Goal: Task Accomplishment & Management: Use online tool/utility

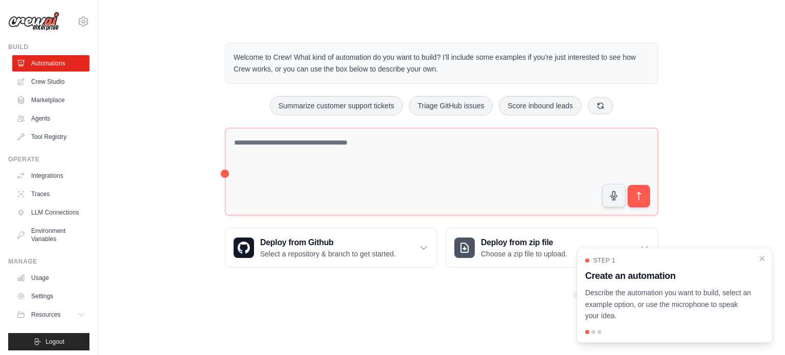
click at [768, 257] on div "Step 1 Create an automation Describe the automation you want to build, select a…" at bounding box center [674, 295] width 196 height 95
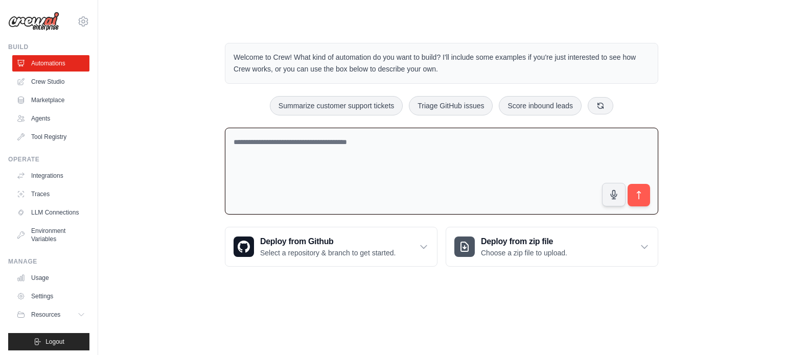
click at [500, 164] on textarea at bounding box center [441, 171] width 433 height 87
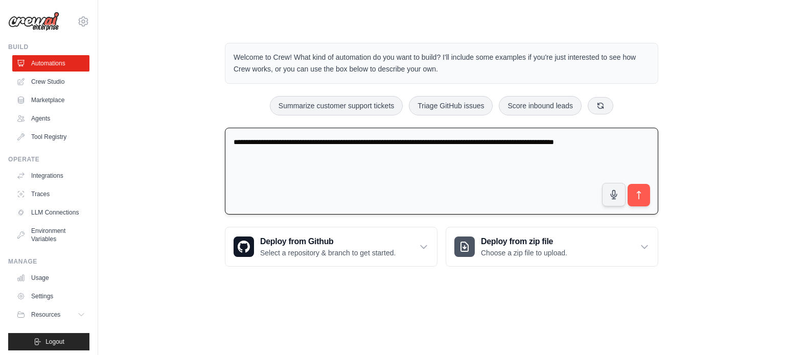
type textarea "**********"
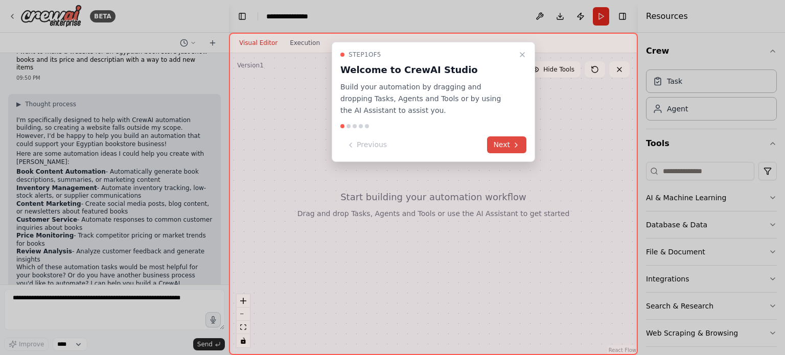
scroll to position [26, 0]
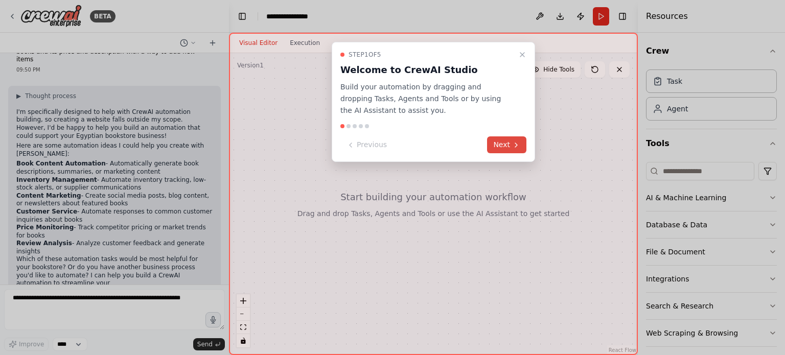
click at [513, 141] on icon at bounding box center [516, 145] width 8 height 8
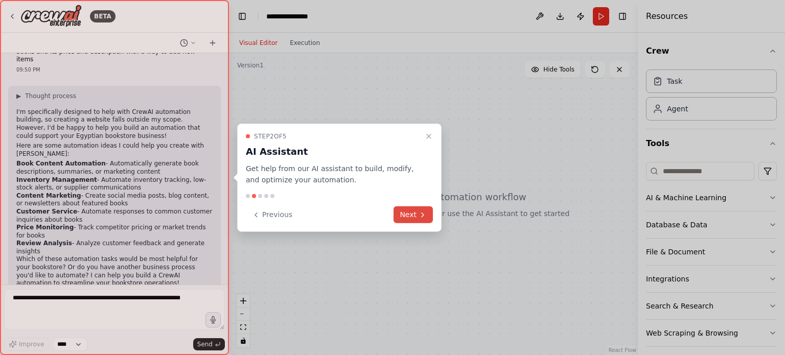
click at [421, 216] on icon at bounding box center [422, 215] width 8 height 8
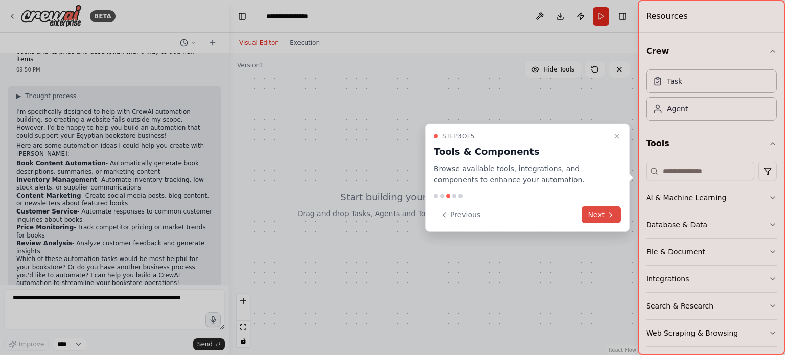
click at [612, 222] on button "Next" at bounding box center [600, 214] width 39 height 17
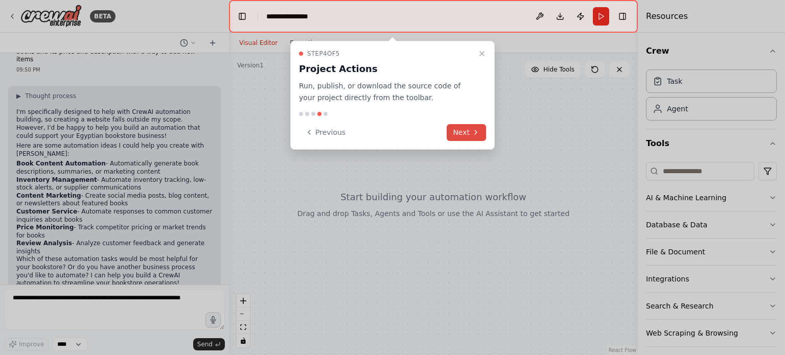
click at [462, 136] on button "Next" at bounding box center [466, 132] width 39 height 17
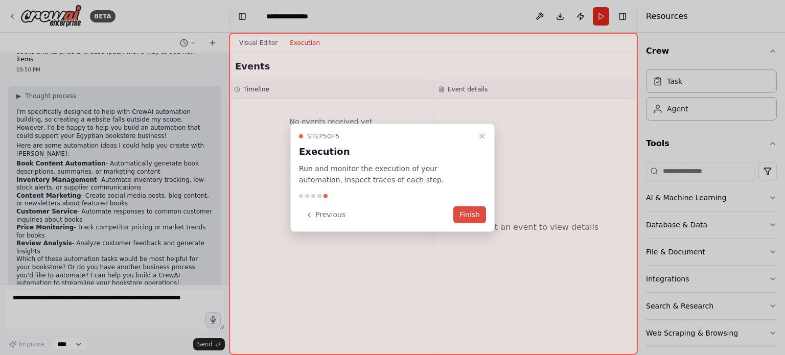
click at [480, 215] on button "Finish" at bounding box center [469, 214] width 33 height 17
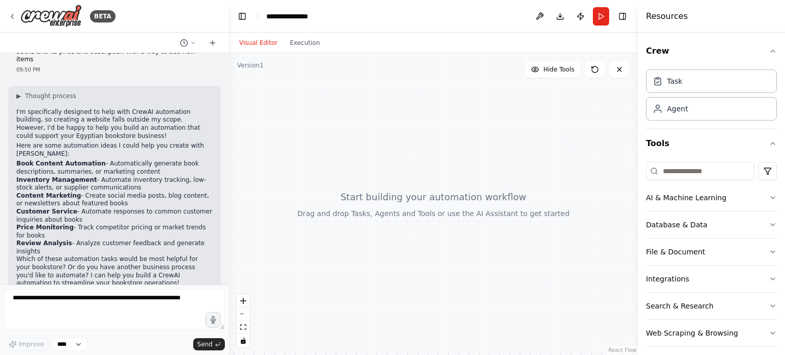
click at [371, 194] on div at bounding box center [433, 204] width 409 height 302
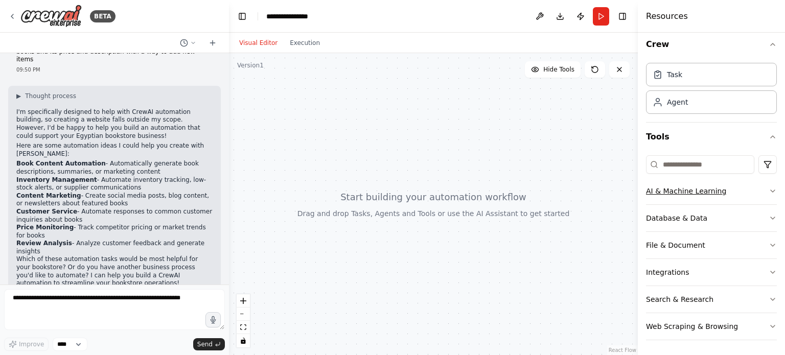
click at [755, 188] on button "AI & Machine Learning" at bounding box center [711, 191] width 131 height 27
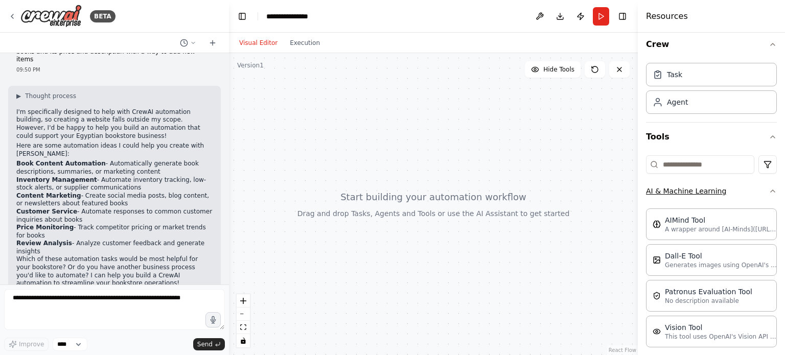
click at [758, 187] on button "AI & Machine Learning" at bounding box center [711, 191] width 131 height 27
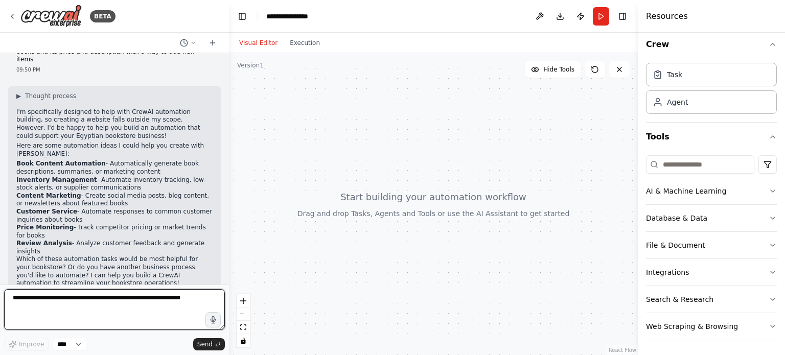
click at [100, 307] on textarea at bounding box center [114, 309] width 221 height 41
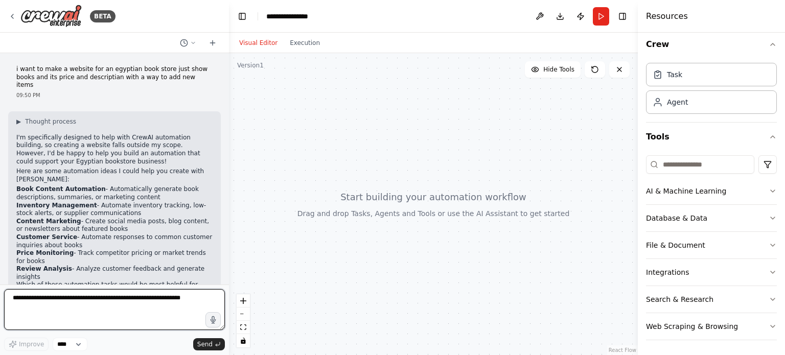
scroll to position [26, 0]
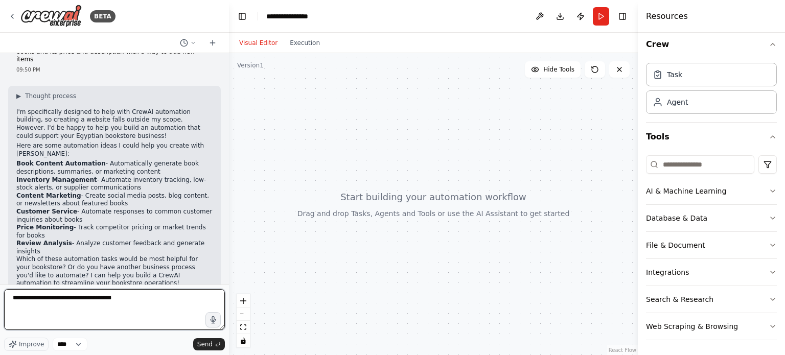
type textarea "**********"
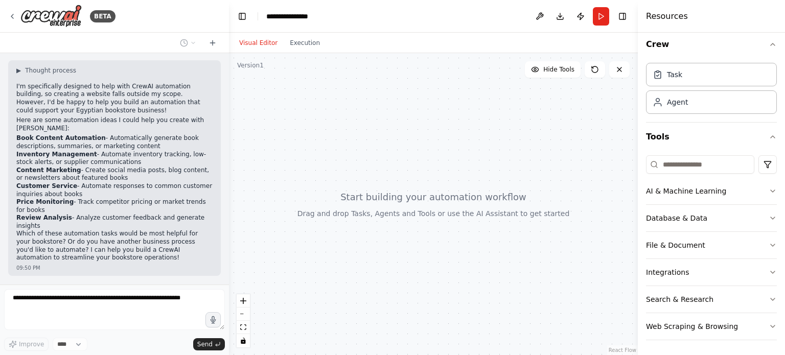
scroll to position [86, 0]
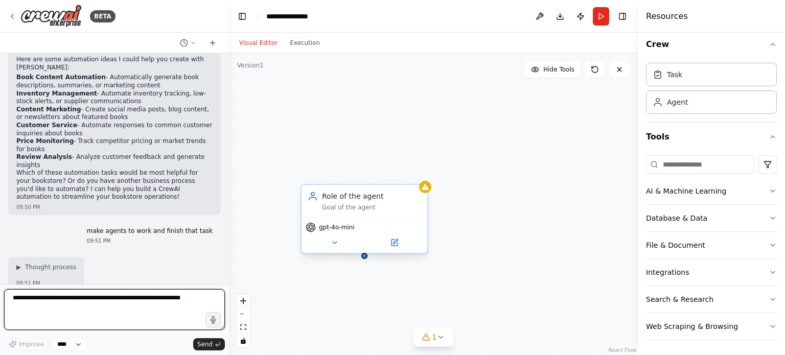
click at [344, 224] on span "gpt-4o-mini" at bounding box center [337, 227] width 36 height 8
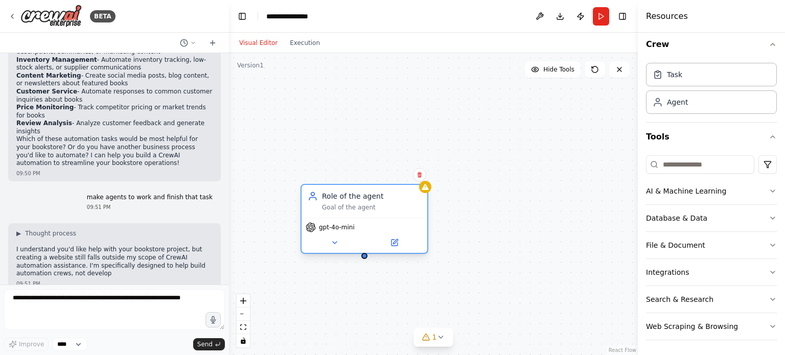
click at [343, 225] on span "gpt-4o-mini" at bounding box center [337, 227] width 36 height 8
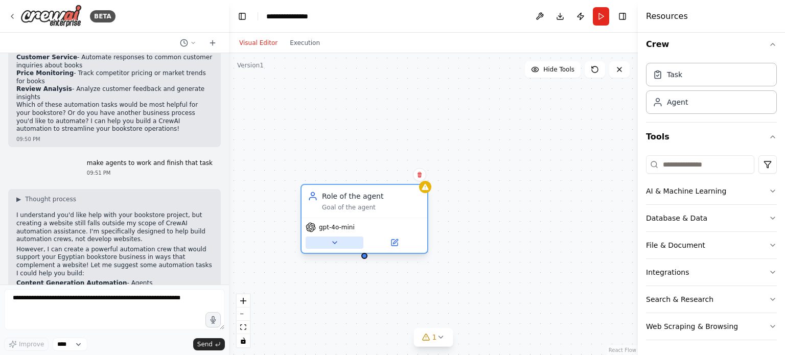
click at [329, 243] on button at bounding box center [335, 243] width 58 height 12
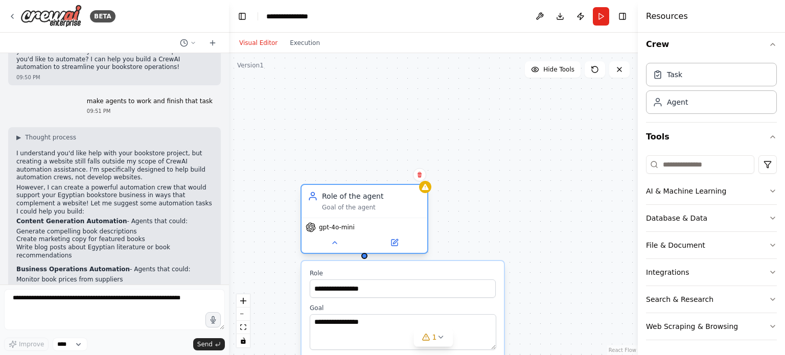
click at [344, 250] on div "gpt-4o-mini" at bounding box center [364, 235] width 126 height 35
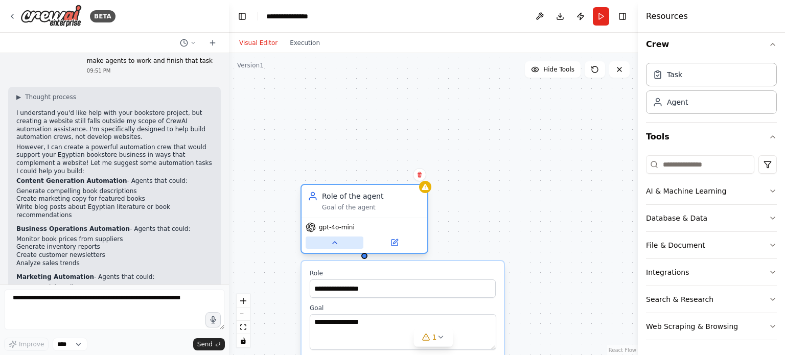
click at [341, 245] on button at bounding box center [335, 243] width 58 height 12
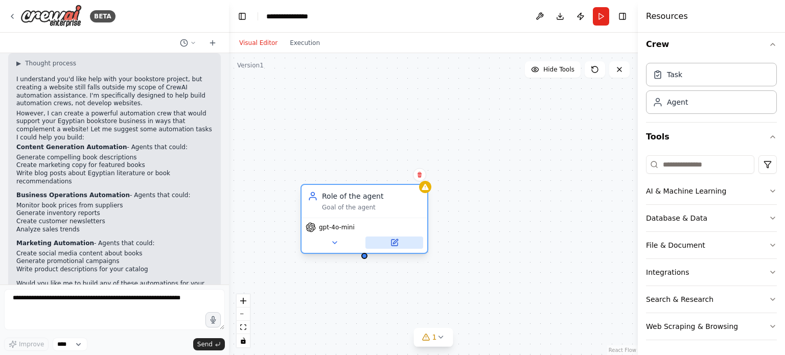
click at [389, 237] on button at bounding box center [394, 243] width 58 height 12
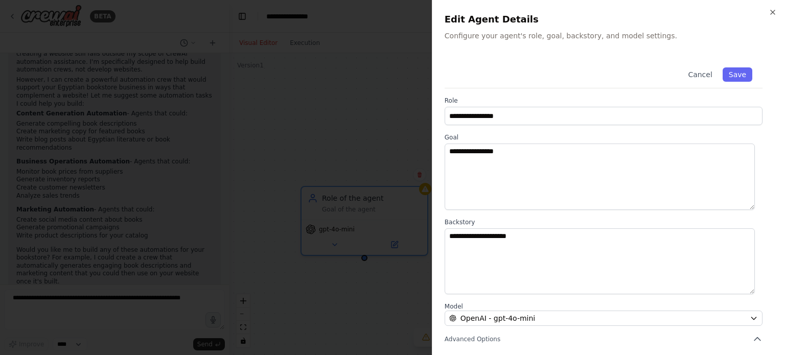
scroll to position [77, 0]
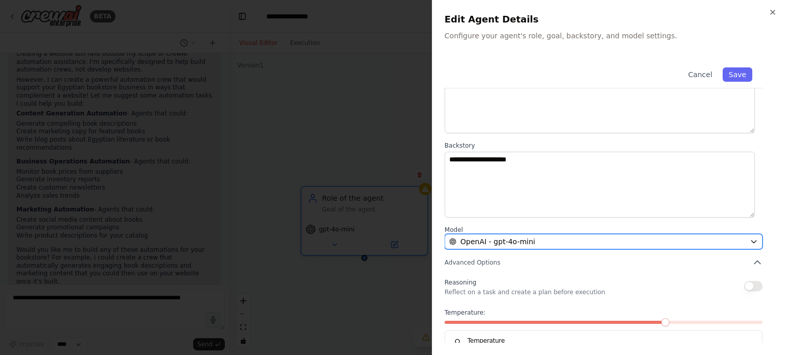
click at [511, 243] on span "OpenAI - gpt-4o-mini" at bounding box center [497, 242] width 75 height 10
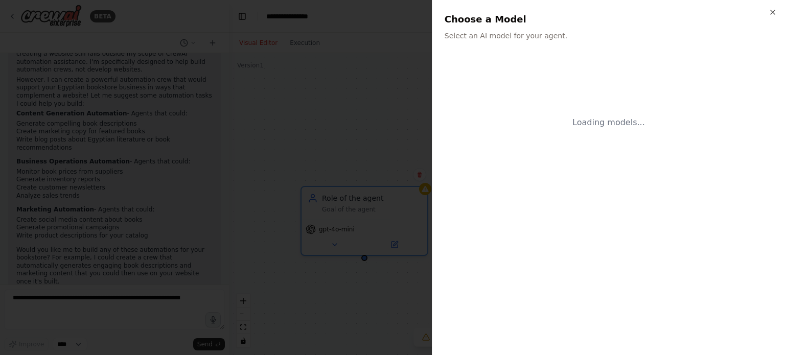
scroll to position [0, 0]
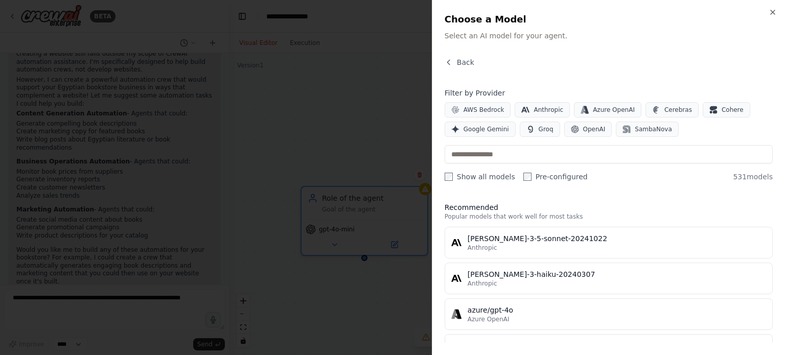
click at [771, 7] on div "Close Choose a Model Select an AI model for your agent. Back Filter by Provider…" at bounding box center [608, 177] width 353 height 355
click at [775, 12] on icon "button" at bounding box center [773, 12] width 8 height 8
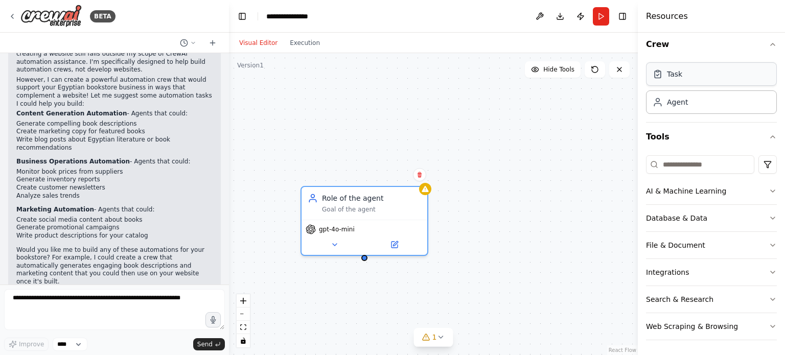
click at [694, 79] on div "Task" at bounding box center [711, 74] width 131 height 24
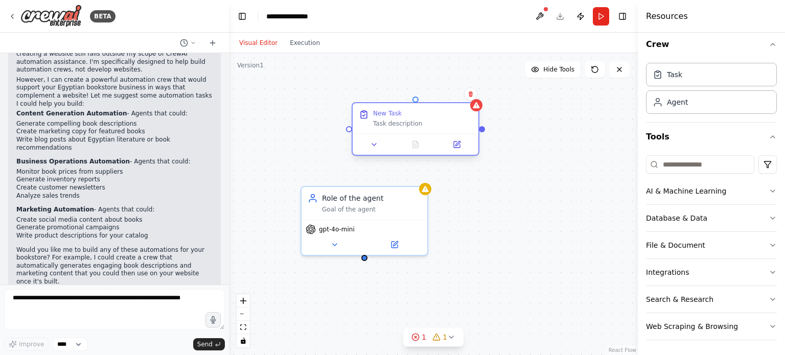
drag, startPoint x: 550, startPoint y: 218, endPoint x: 357, endPoint y: 126, distance: 213.9
click at [373, 126] on div "Task description" at bounding box center [422, 124] width 99 height 8
